Goal: Task Accomplishment & Management: Manage account settings

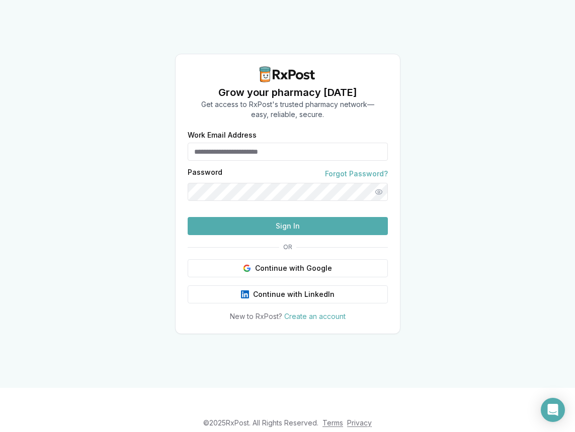
click at [242, 169] on div "Password Forgot Password?" at bounding box center [288, 174] width 200 height 10
click at [248, 143] on input "Work Email Address" at bounding box center [288, 152] width 200 height 18
type input "**********"
click at [188, 217] on button "Sign In" at bounding box center [288, 226] width 200 height 18
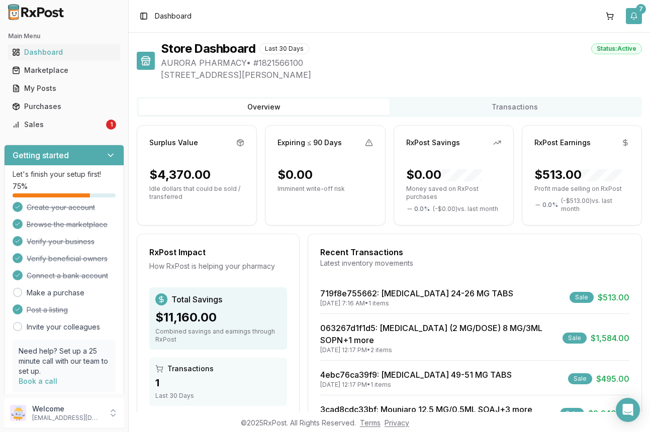
click at [574, 15] on button "7" at bounding box center [634, 16] width 16 height 16
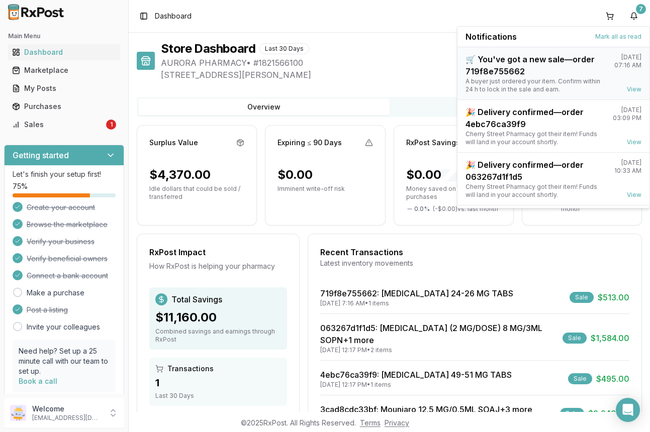
click at [487, 75] on div "🛒 You've got a new sale—order 719f8e755662" at bounding box center [536, 65] width 141 height 24
click at [509, 75] on div "🛒 You've got a new sale—order 719f8e755662" at bounding box center [536, 65] width 141 height 24
click at [574, 89] on link "View" at bounding box center [634, 89] width 15 height 8
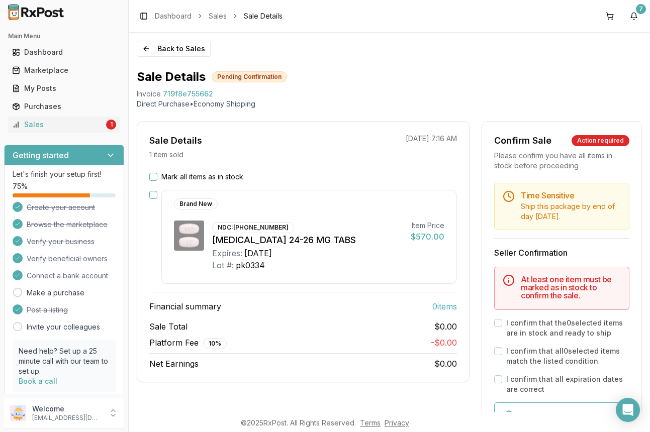
scroll to position [50, 0]
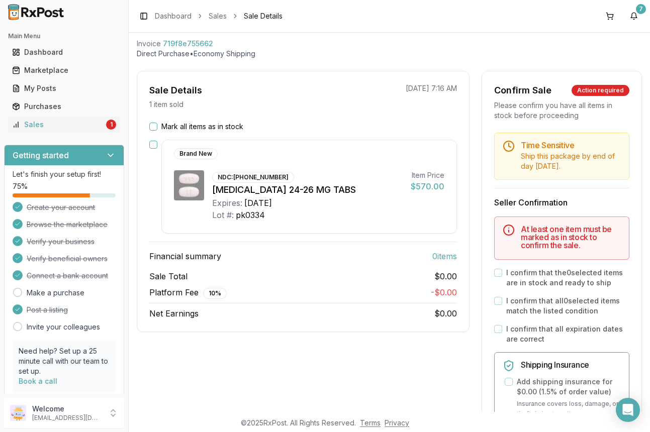
click at [153, 126] on button "Mark all items as in stock" at bounding box center [153, 127] width 8 height 8
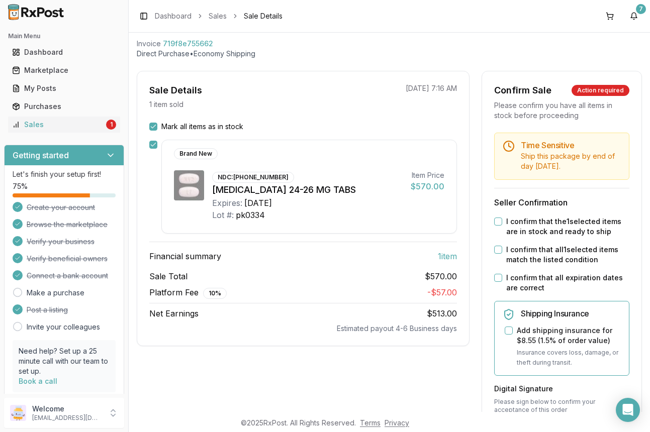
click at [495, 222] on button "I confirm that the 1 selected items are in stock and ready to ship" at bounding box center [498, 222] width 8 height 8
click at [498, 249] on button "I confirm that all 1 selected items match the listed condition" at bounding box center [498, 250] width 8 height 8
click at [494, 279] on button "I confirm that all expiration dates are correct" at bounding box center [498, 278] width 8 height 8
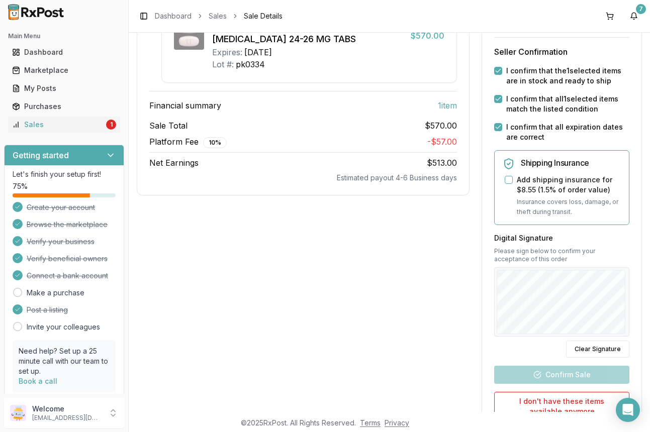
scroll to position [251, 0]
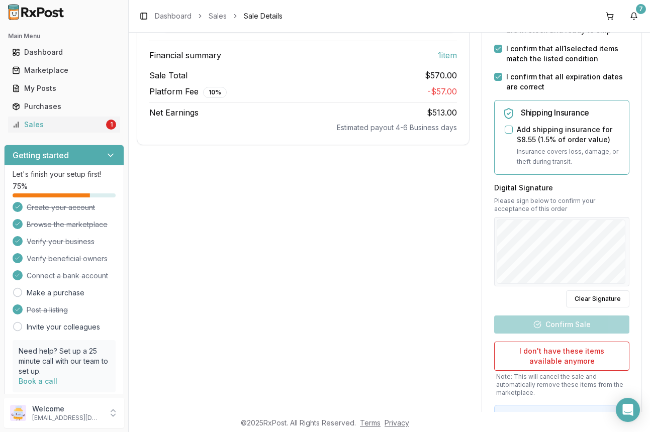
click at [623, 231] on div at bounding box center [561, 251] width 135 height 69
click at [578, 323] on button "Confirm Sale" at bounding box center [561, 325] width 135 height 18
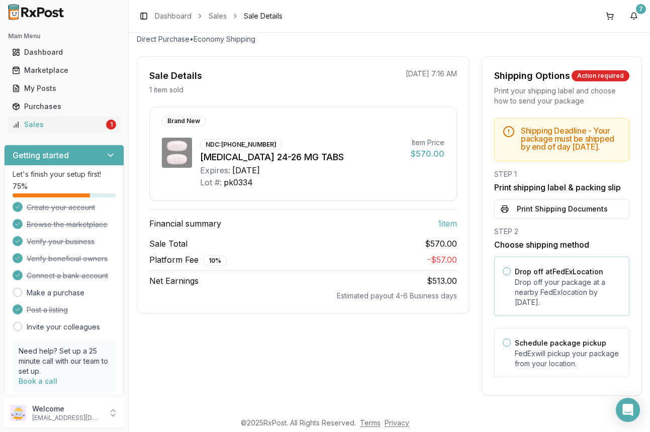
click at [504, 271] on button "Drop off at FedEx Location" at bounding box center [507, 271] width 8 height 8
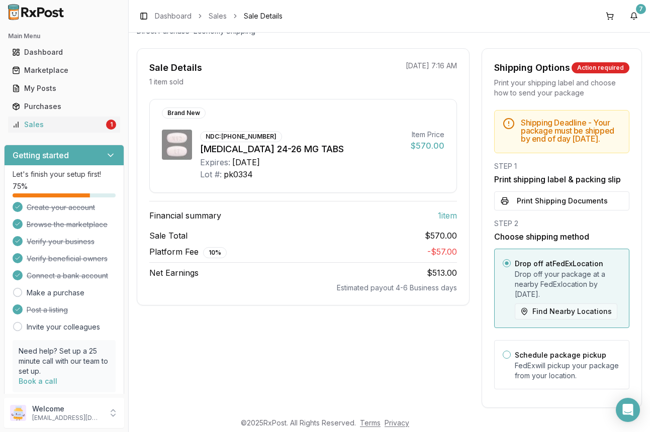
scroll to position [93, 0]
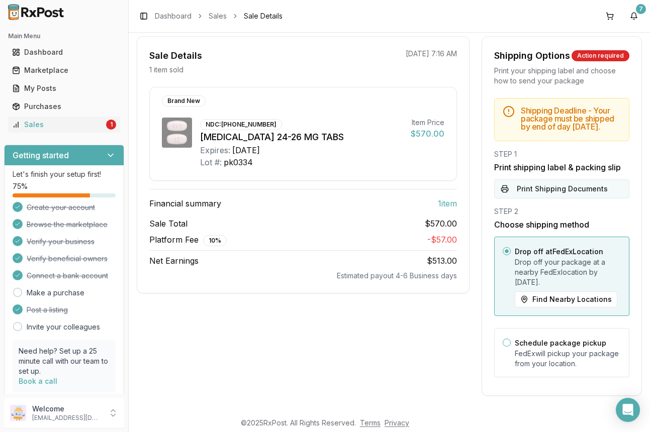
click at [556, 191] on button "Print Shipping Documents" at bounding box center [561, 188] width 135 height 19
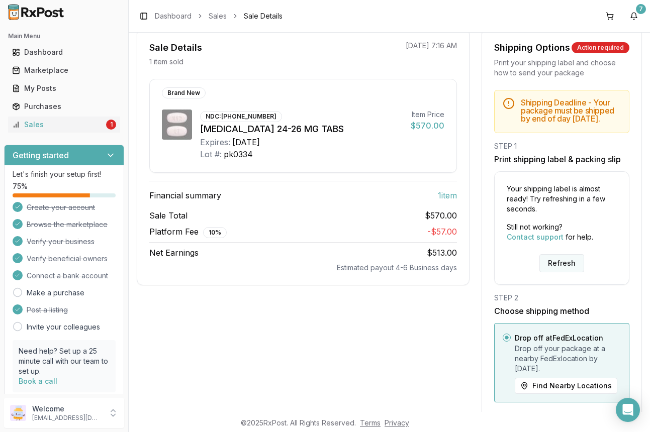
click at [551, 270] on button "Refresh" at bounding box center [561, 263] width 45 height 18
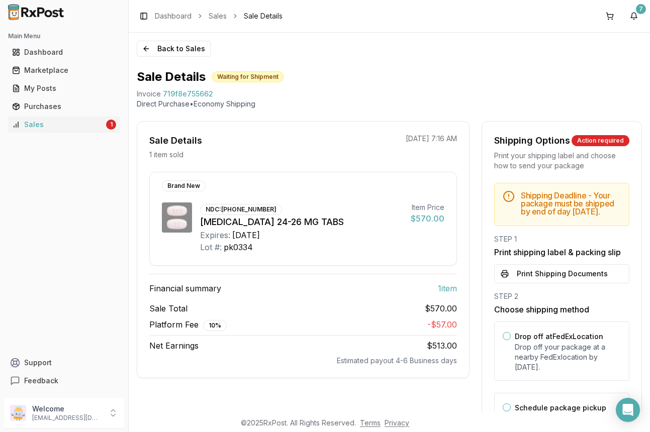
scroll to position [73, 0]
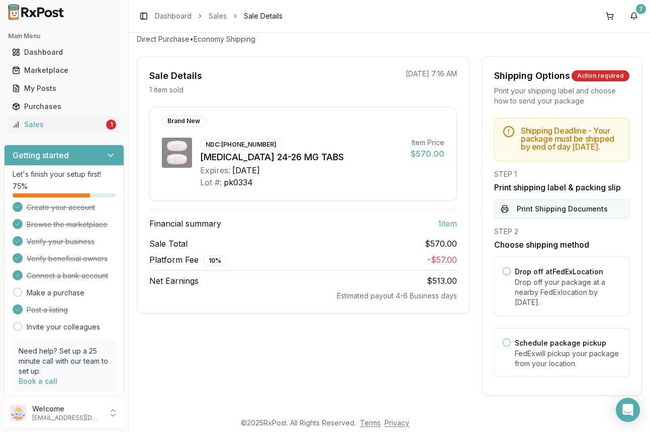
click at [544, 208] on button "Print Shipping Documents" at bounding box center [561, 209] width 135 height 19
